Goal: Navigation & Orientation: Find specific page/section

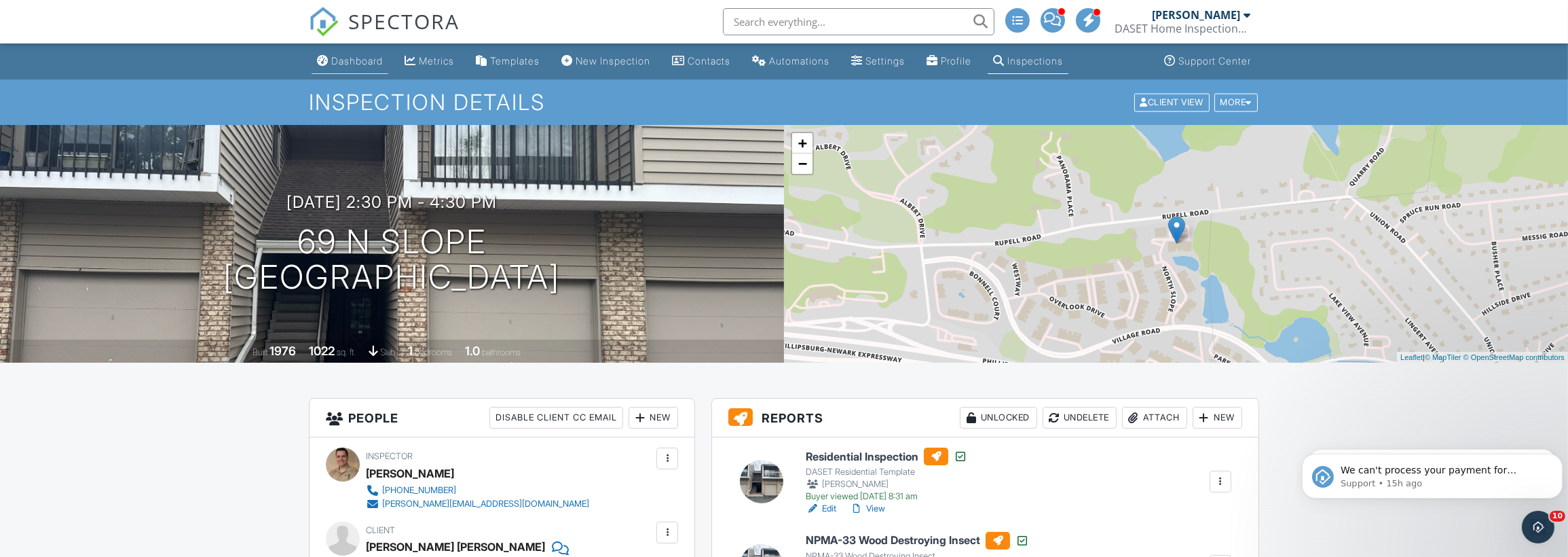
click at [351, 60] on div "Dashboard" at bounding box center [357, 60] width 52 height 12
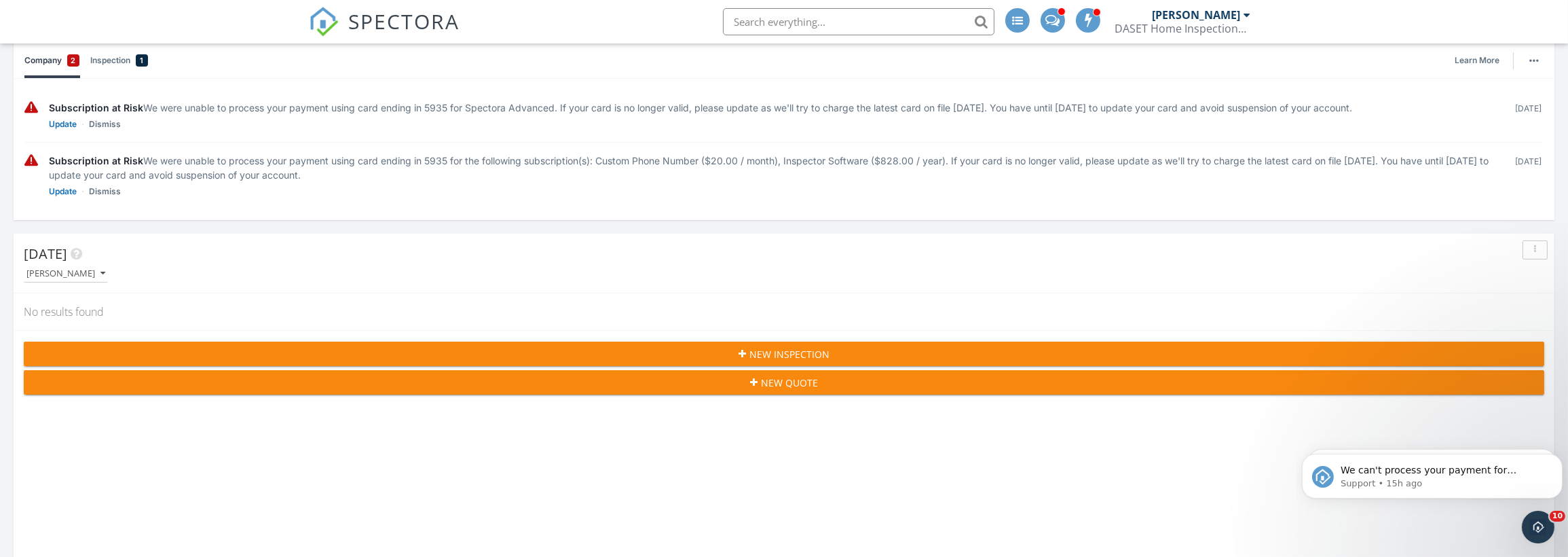
scroll to position [135, 0]
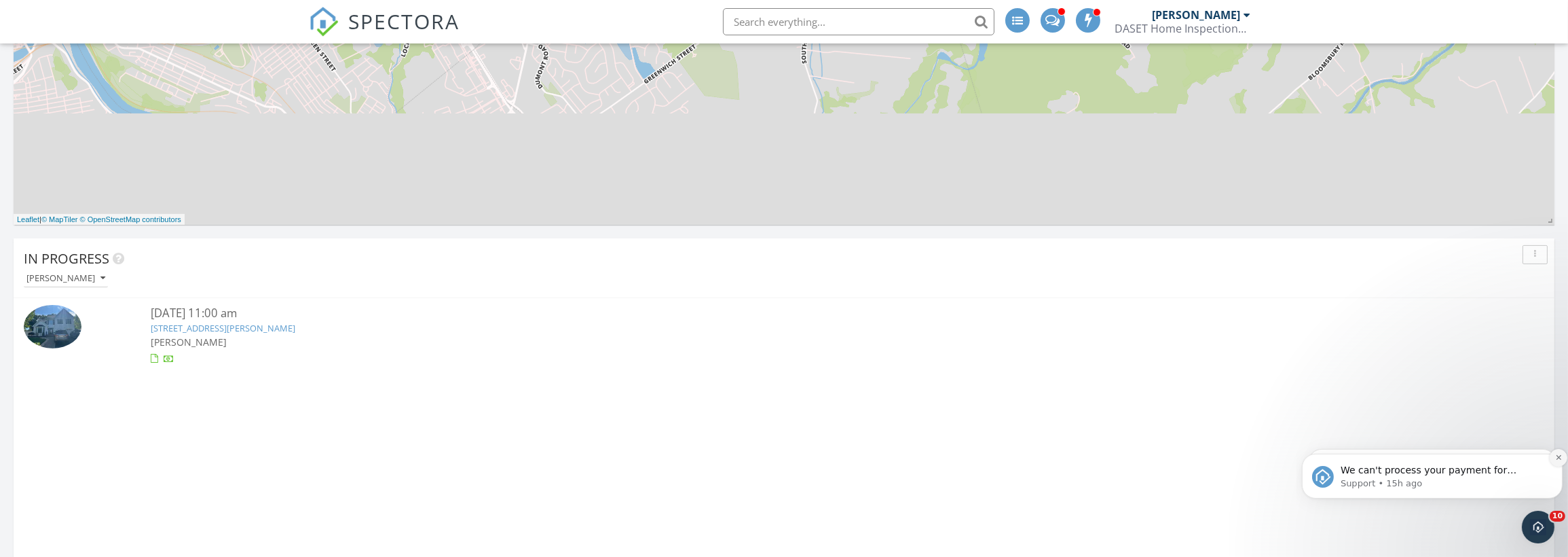
click at [1555, 458] on icon "Dismiss notification" at bounding box center [1558, 457] width 7 height 7
click at [1555, 454] on icon "Dismiss notification" at bounding box center [1558, 457] width 7 height 7
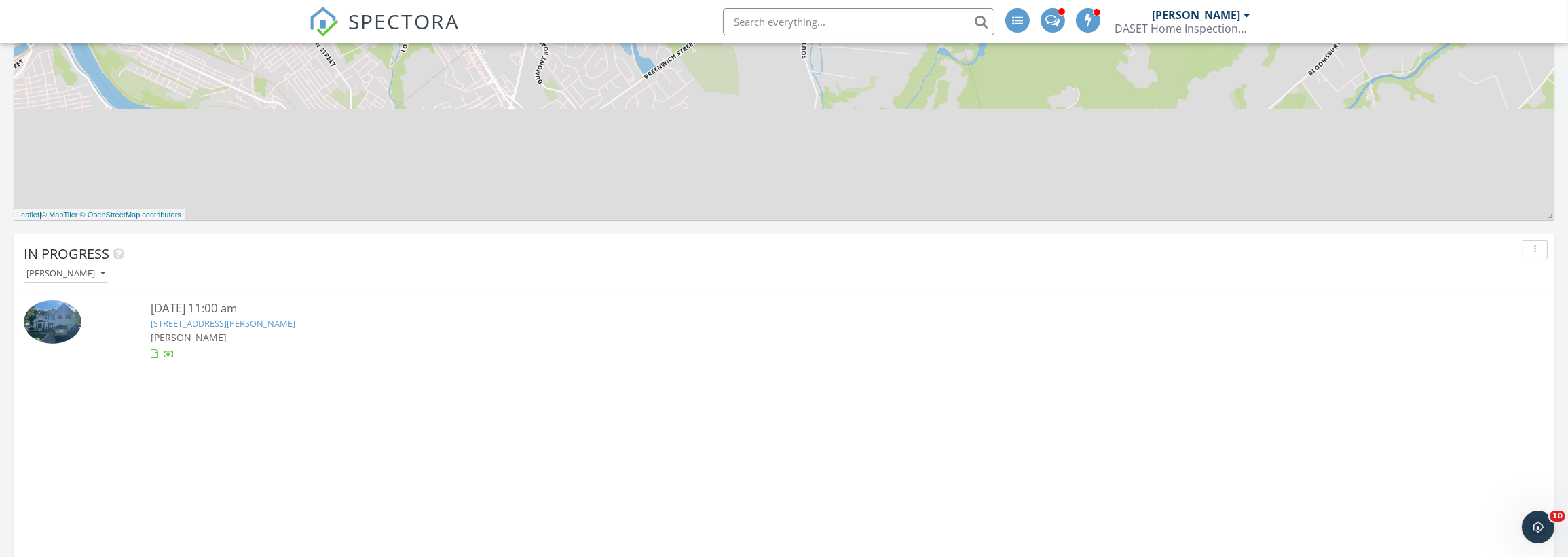
click at [203, 322] on link "25 Haver Farm Rd , Clinton, NJ 08809" at bounding box center [222, 323] width 144 height 13
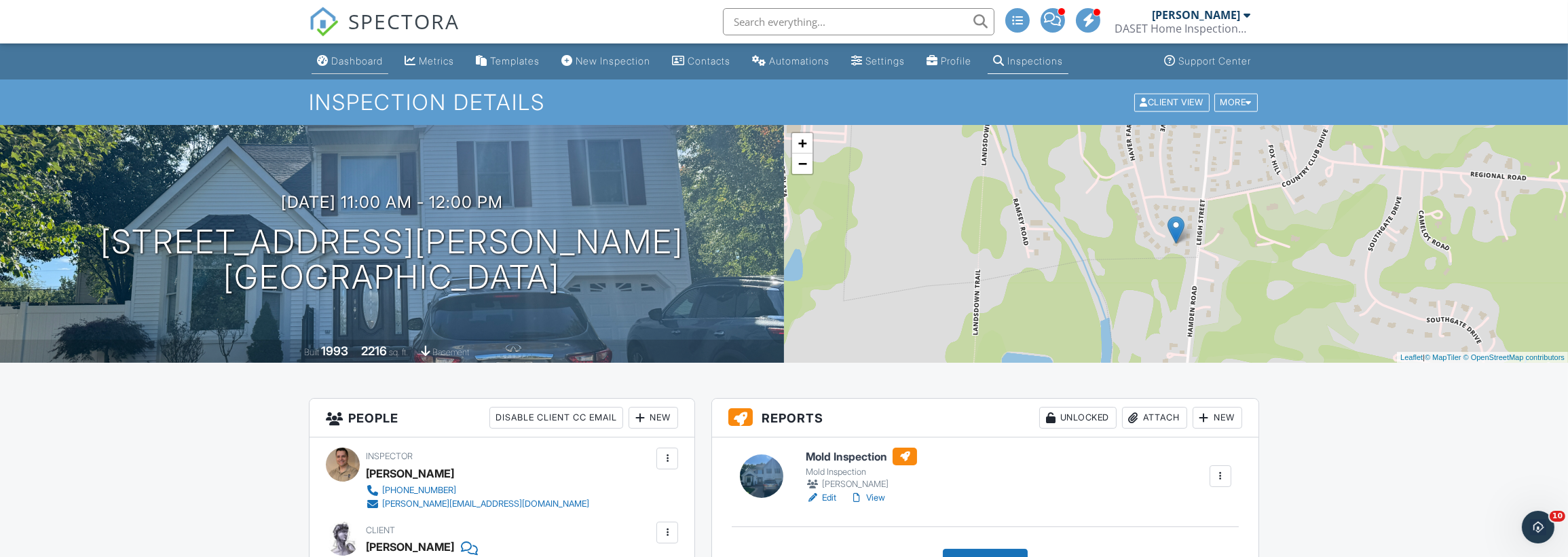
click at [366, 57] on div "Dashboard" at bounding box center [357, 60] width 52 height 12
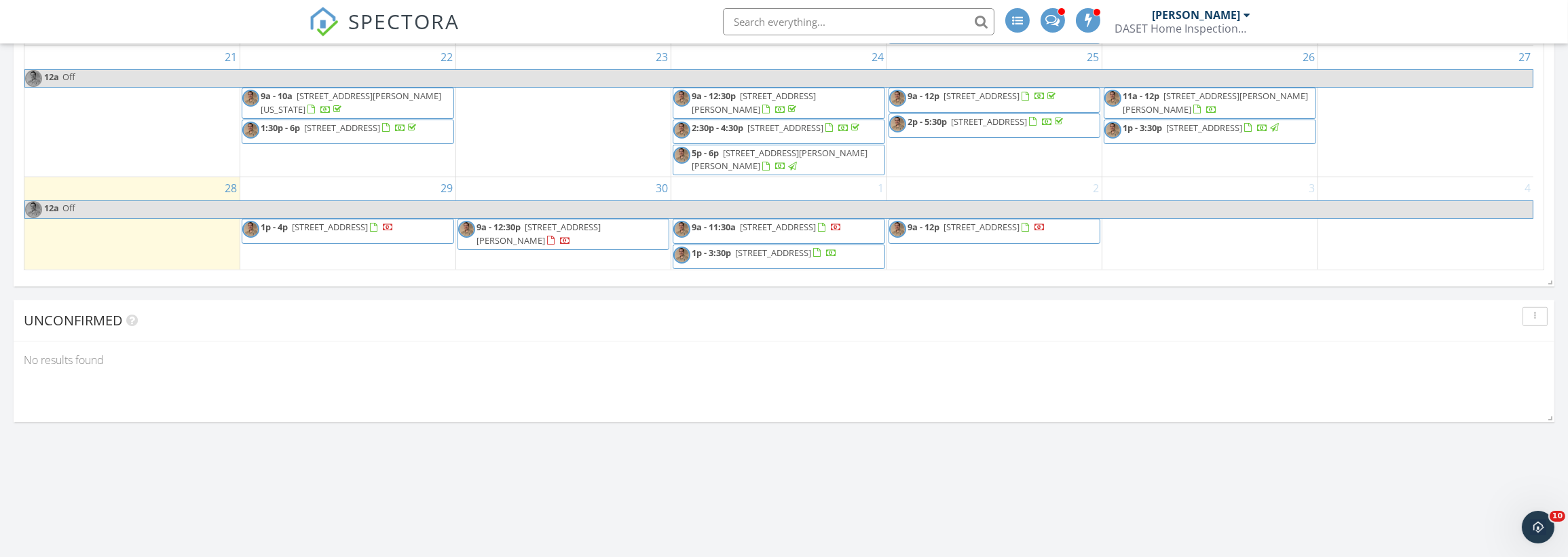
scroll to position [105, 0]
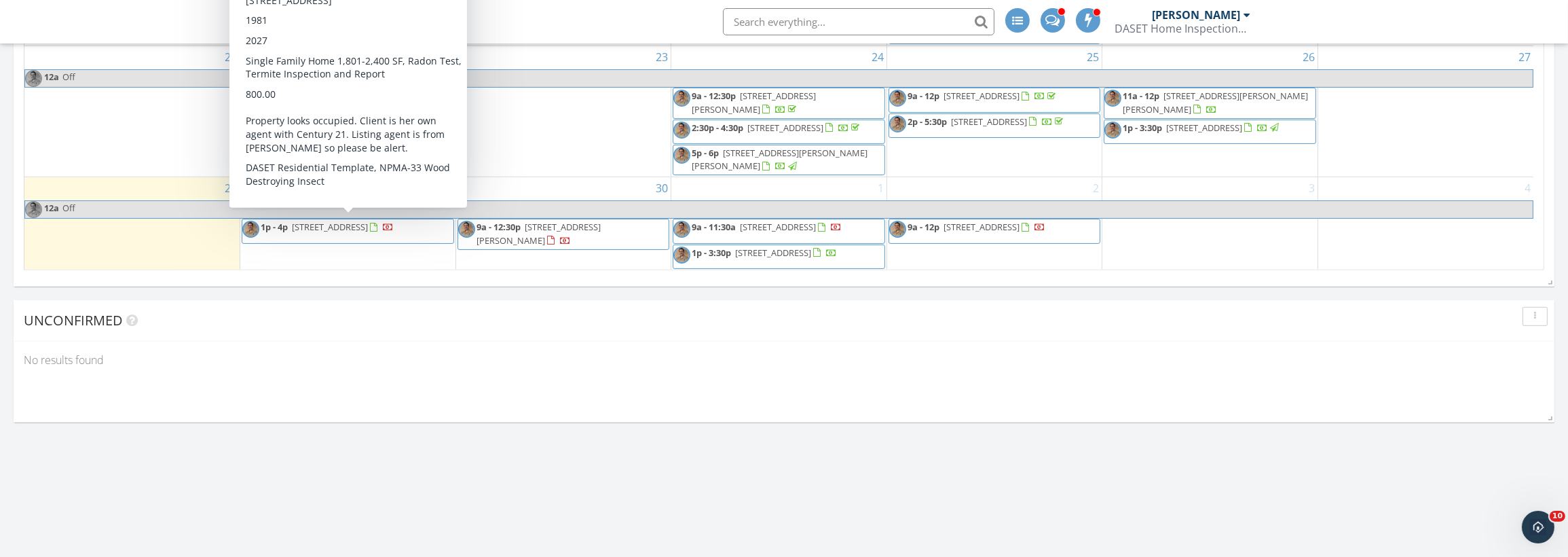
click at [344, 222] on span "617 County Rd 579 , Pittstown 08867" at bounding box center [329, 227] width 76 height 13
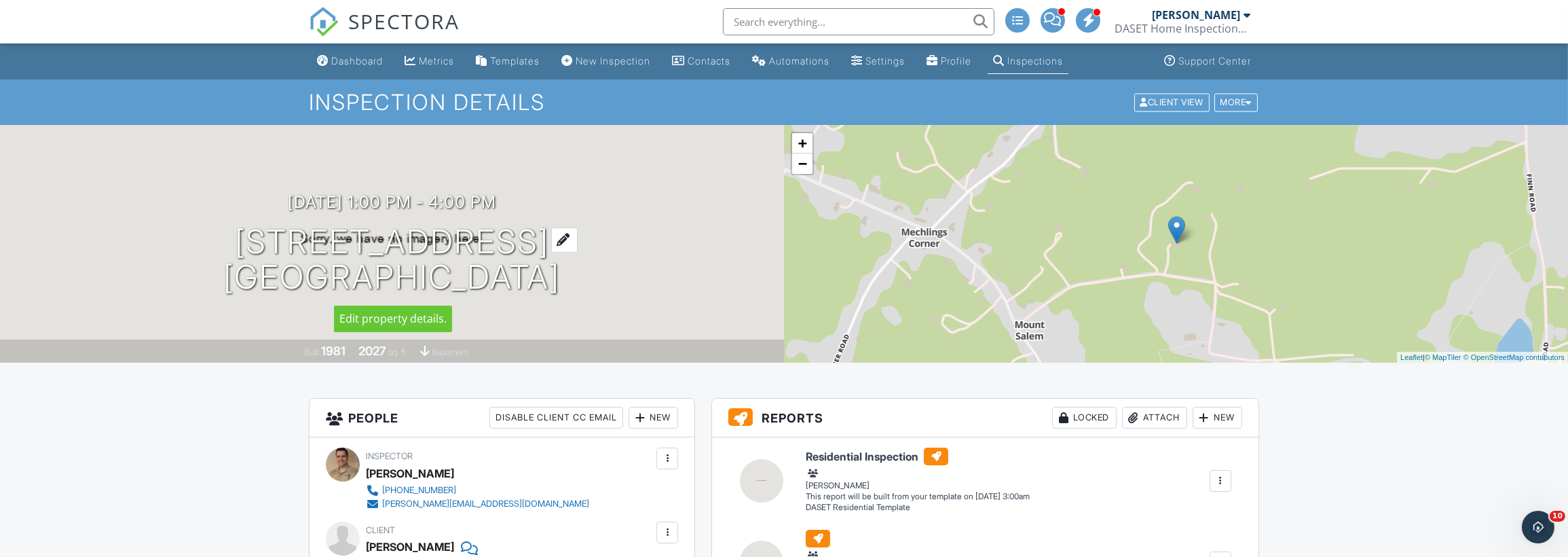
drag, startPoint x: 594, startPoint y: 241, endPoint x: 240, endPoint y: 246, distance: 354.0
click at [240, 244] on div "[DATE] 1:00 pm - 4:00 pm [STREET_ADDRESS] [GEOGRAPHIC_DATA], [GEOGRAPHIC_DATA]" at bounding box center [392, 244] width 784 height 102
copy h1 "[STREET_ADDRESS]"
